Goal: Information Seeking & Learning: Stay updated

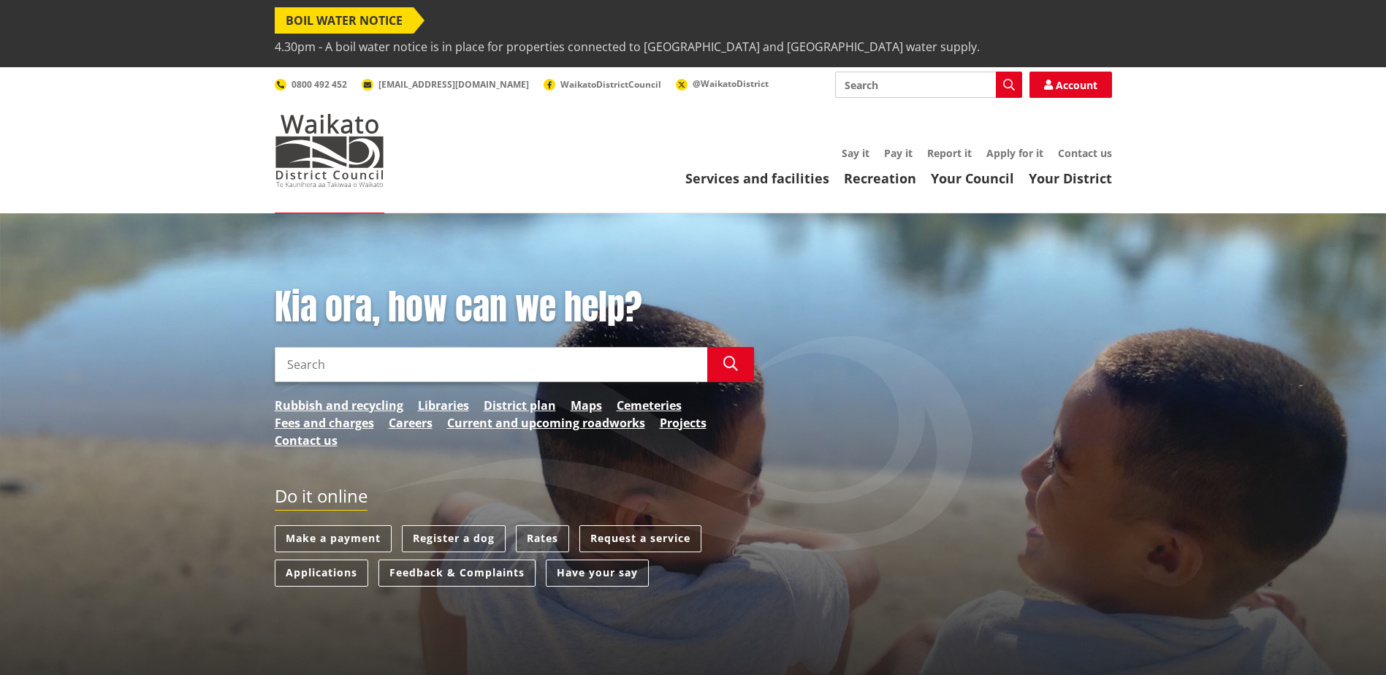
drag, startPoint x: 0, startPoint y: 0, endPoint x: 804, endPoint y: 18, distance: 804.1
click at [804, 34] on span "4.30pm - A boil water notice is in place for properties connected to [GEOGRAPHI…" at bounding box center [627, 47] width 705 height 26
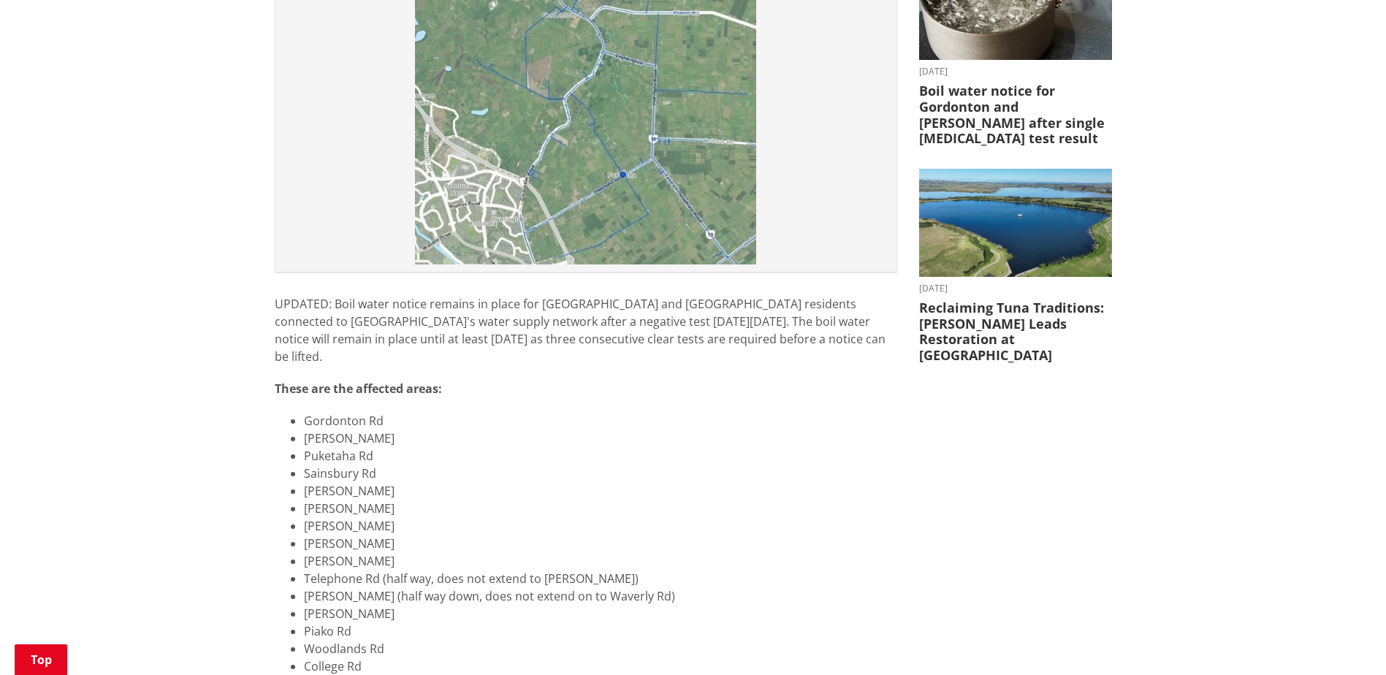
scroll to position [658, 0]
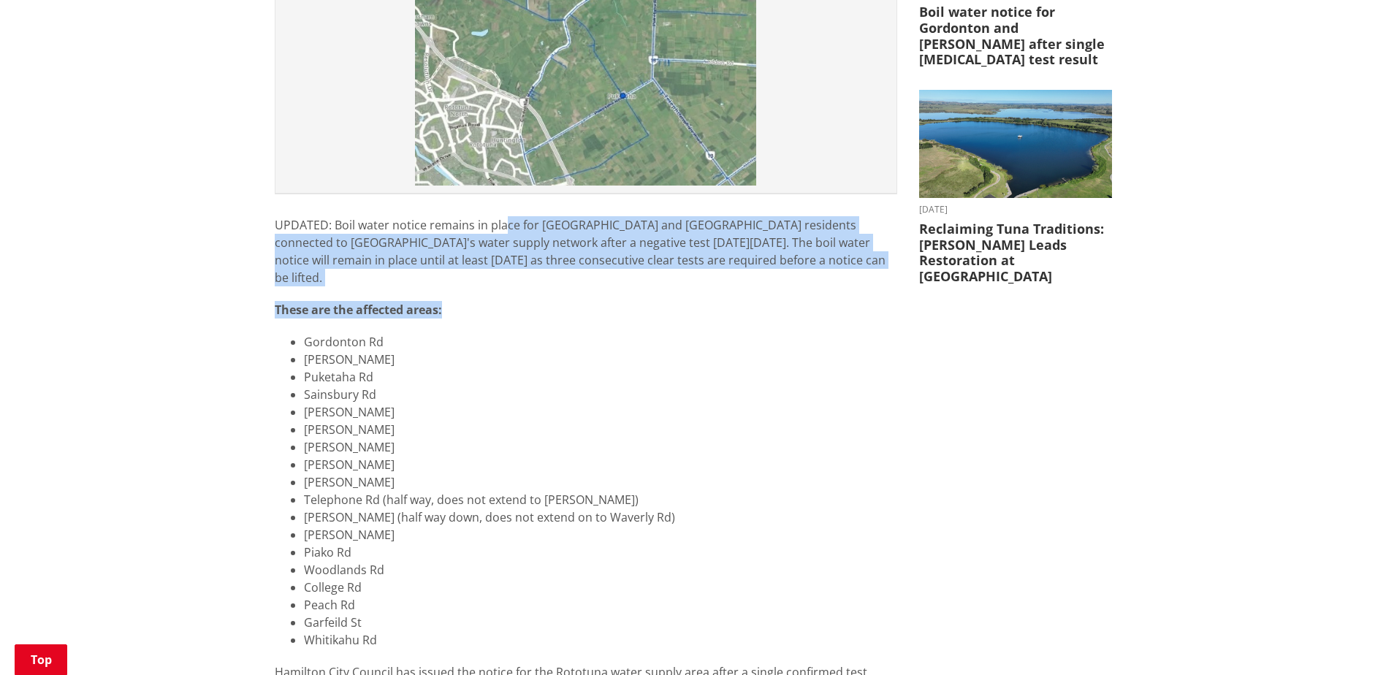
drag, startPoint x: 503, startPoint y: 161, endPoint x: 762, endPoint y: 230, distance: 268.6
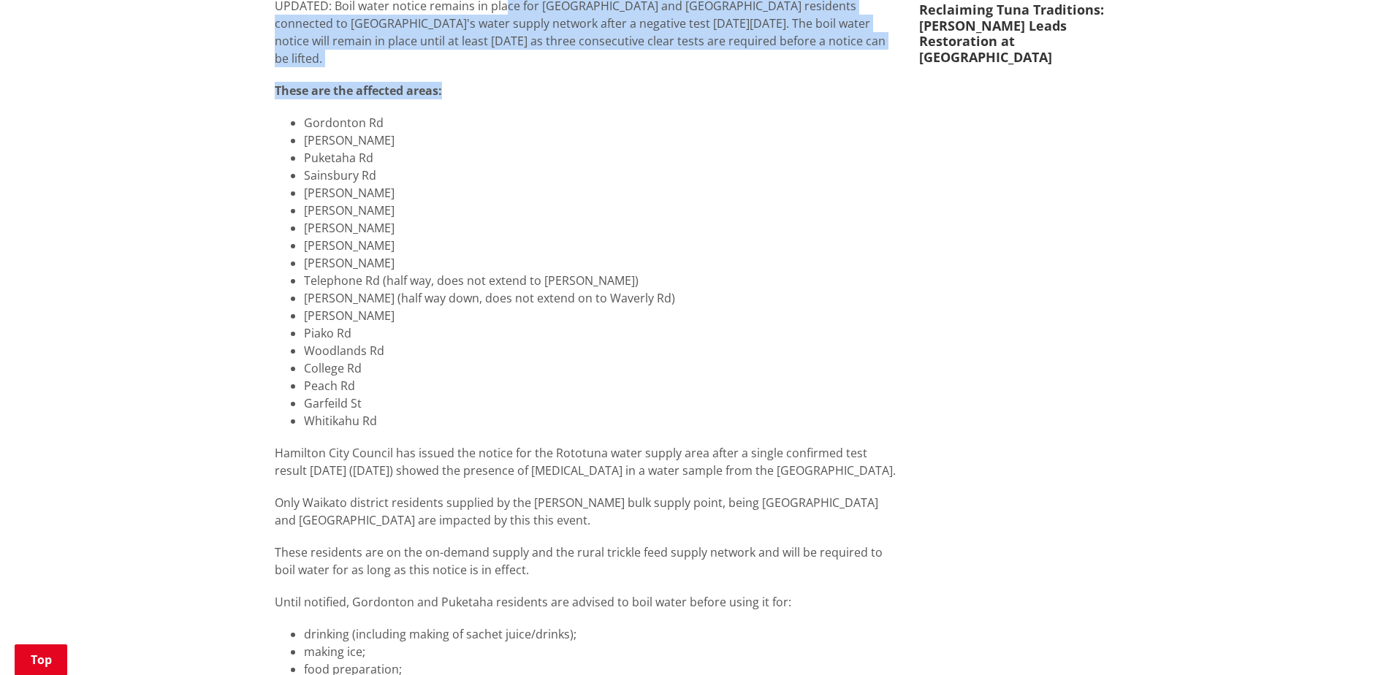
scroll to position [950, 0]
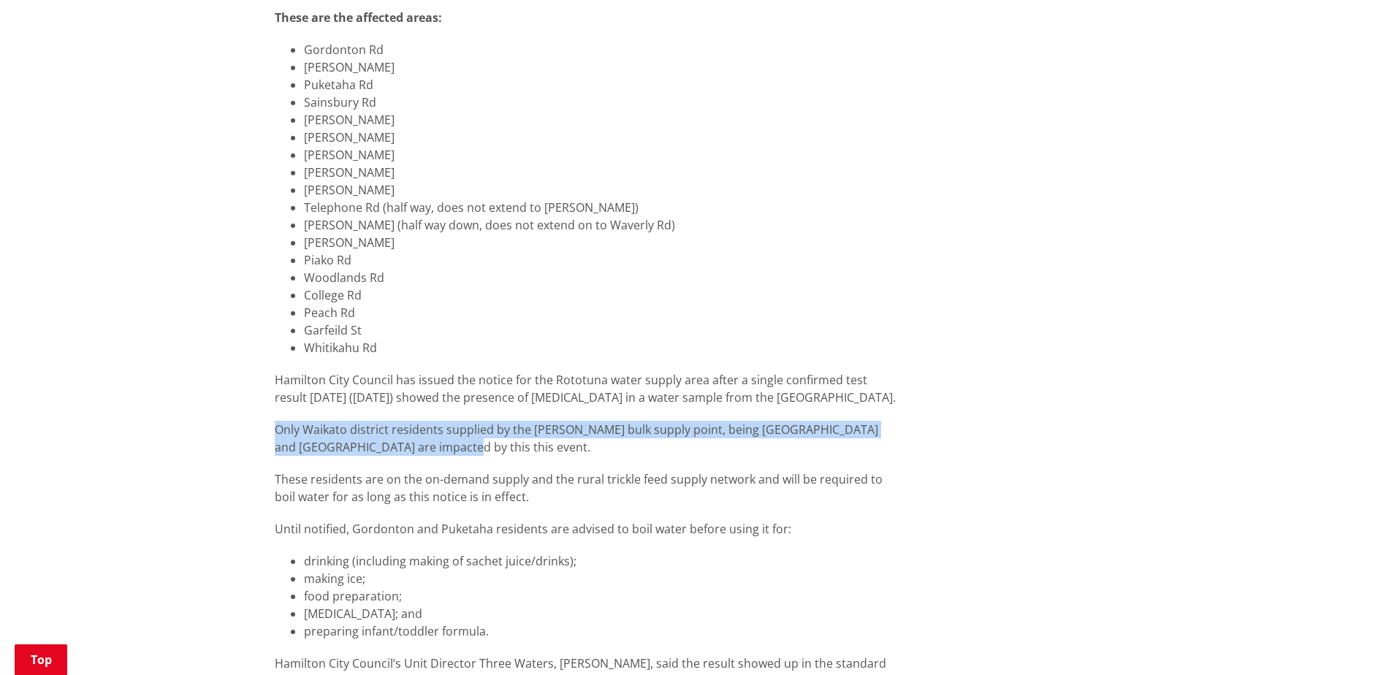
drag, startPoint x: 283, startPoint y: 345, endPoint x: 598, endPoint y: 361, distance: 315.4
click at [598, 421] on p "Only Waikato district residents supplied by the [PERSON_NAME] bulk supply point…" at bounding box center [586, 438] width 623 height 35
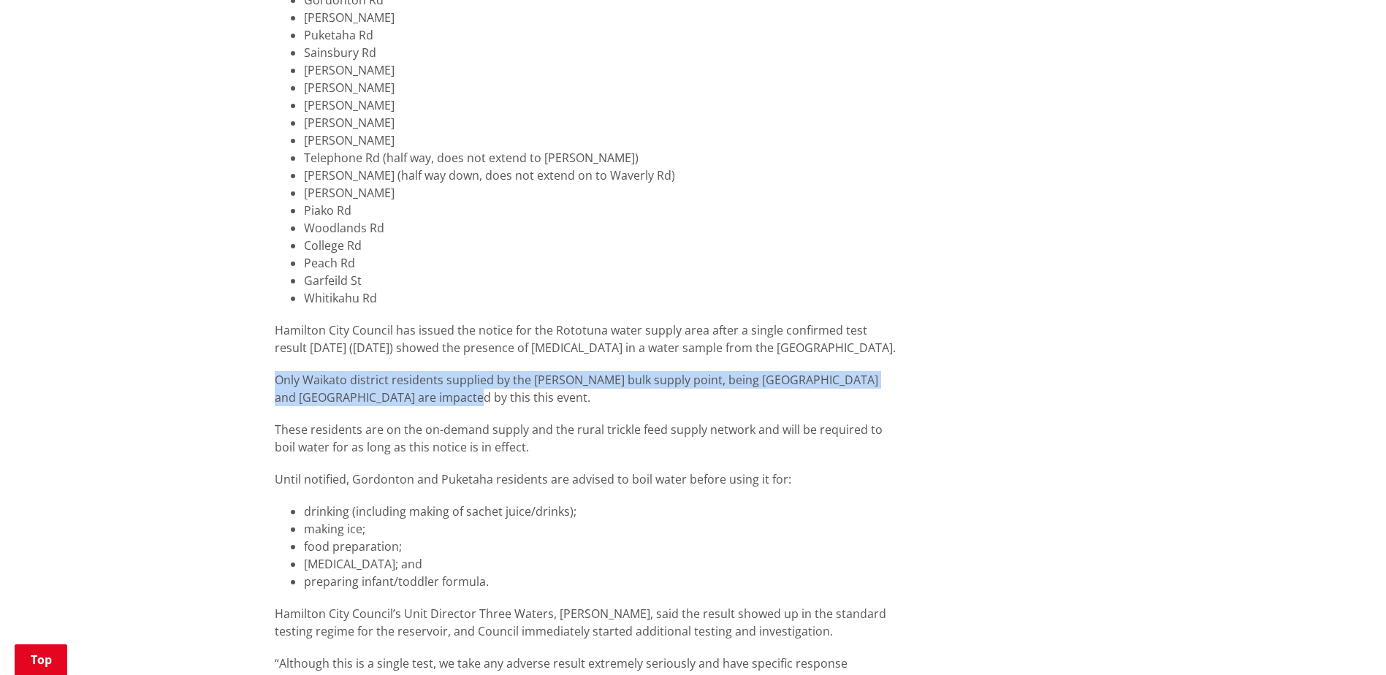
scroll to position [1023, 0]
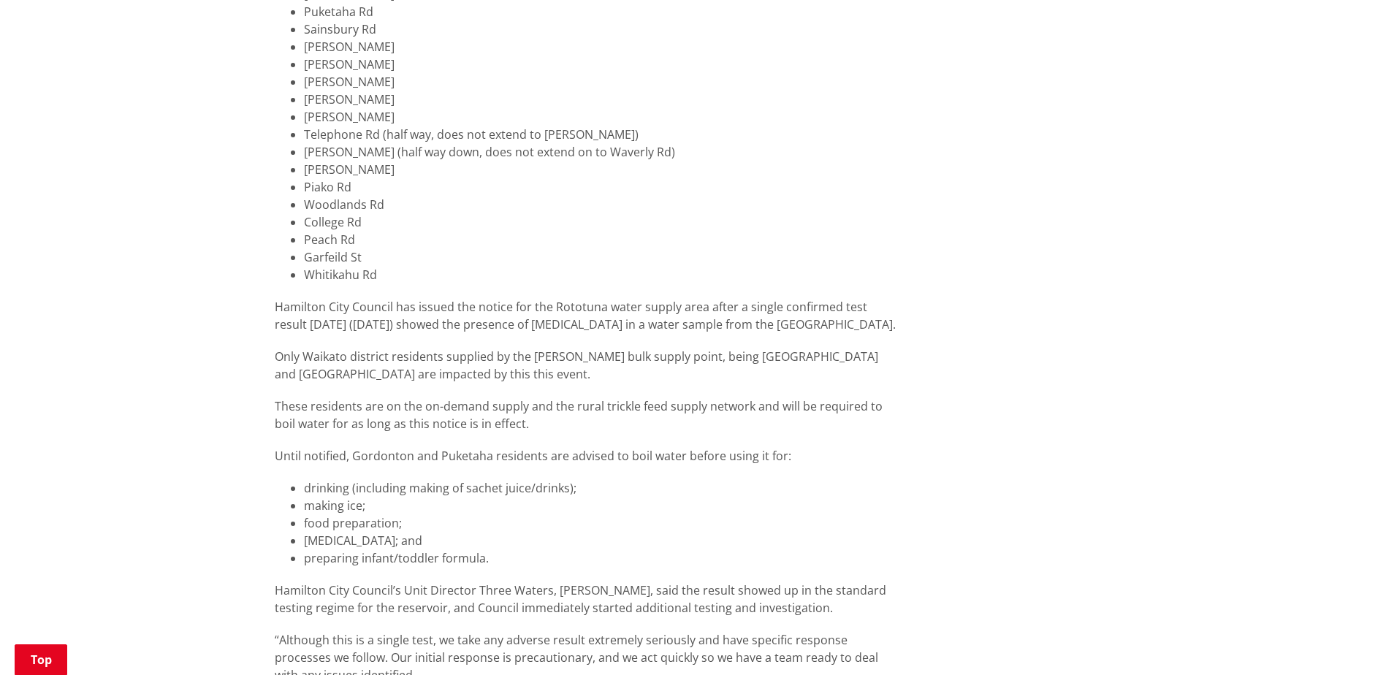
click at [497, 398] on p "These residents are on the on-demand supply and the rural trickle feed supply n…" at bounding box center [586, 415] width 623 height 35
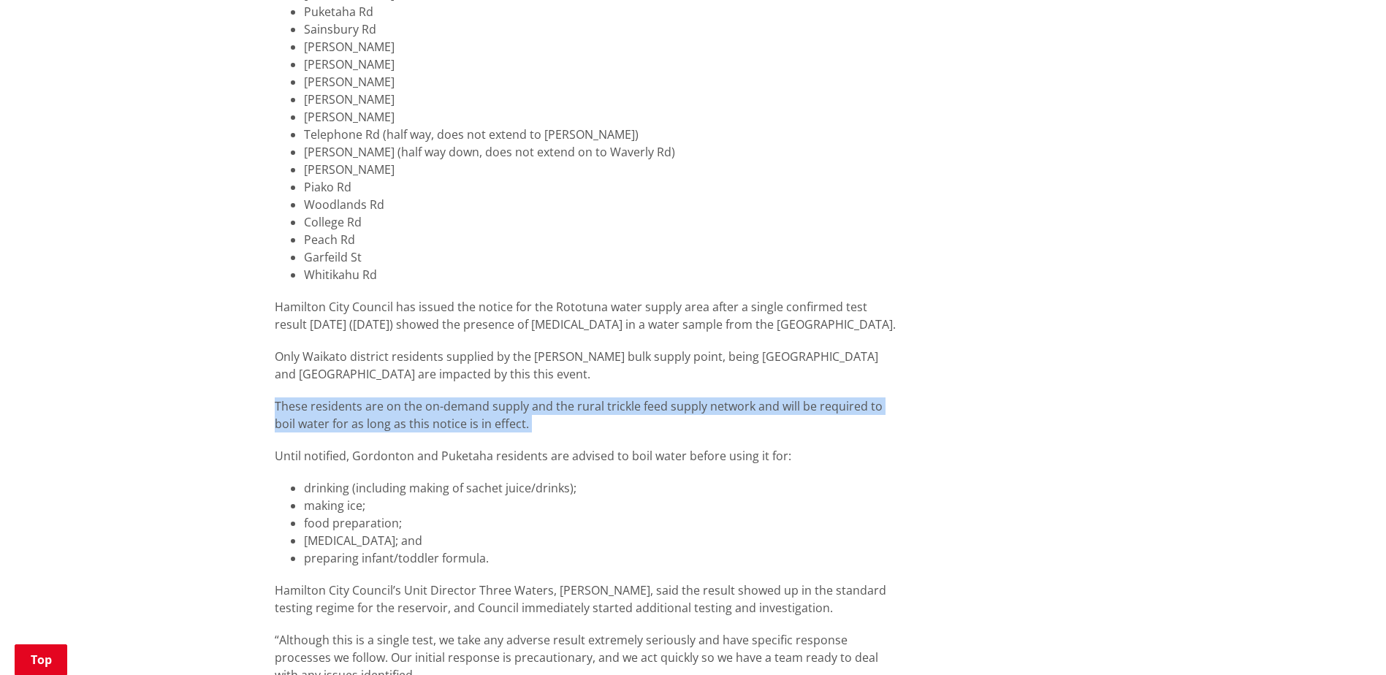
click at [497, 398] on p "These residents are on the on-demand supply and the rural trickle feed supply n…" at bounding box center [586, 415] width 623 height 35
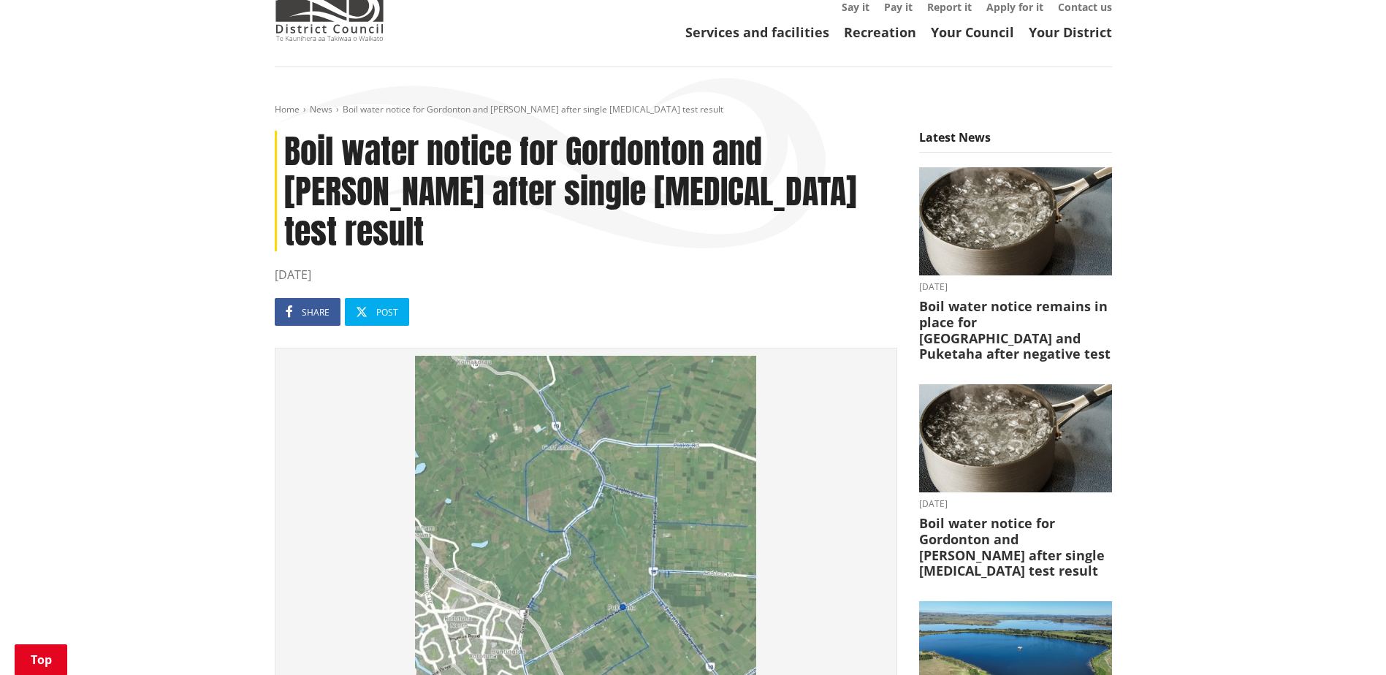
scroll to position [219, 0]
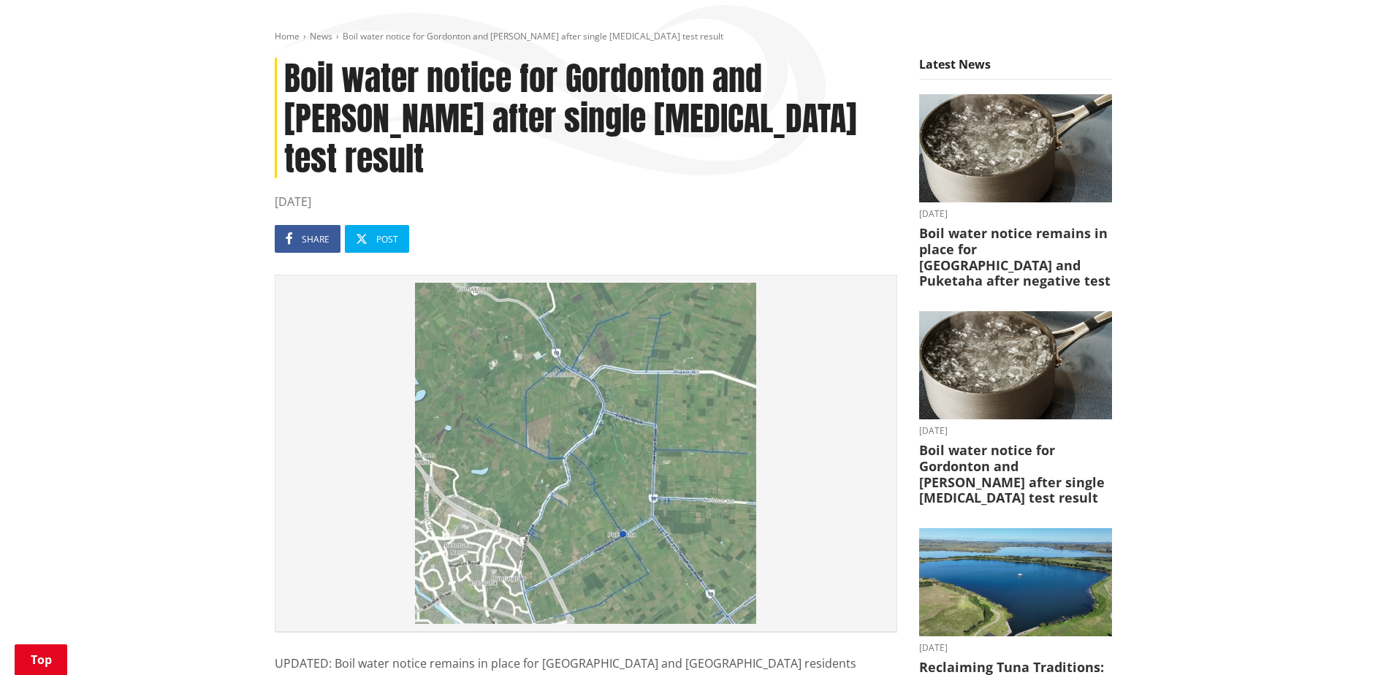
click at [821, 225] on ul "Share Post" at bounding box center [586, 239] width 623 height 28
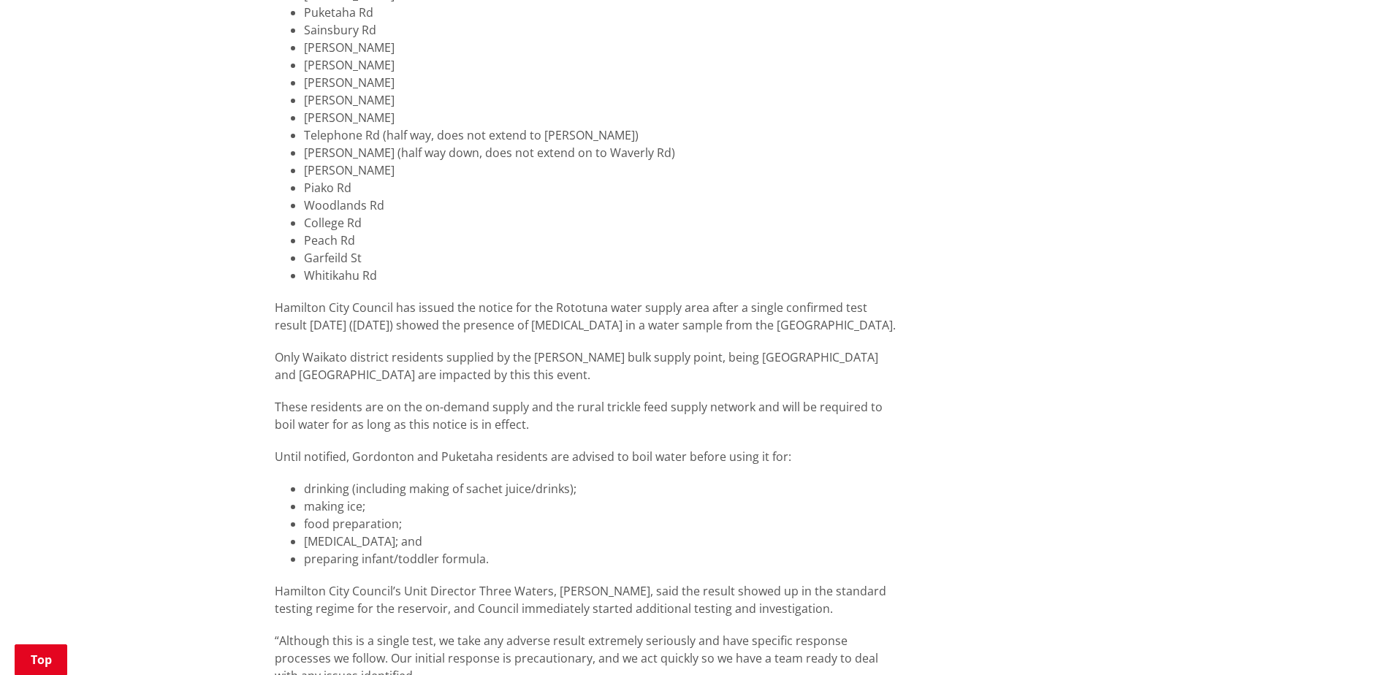
scroll to position [658, 0]
